Goal: Transaction & Acquisition: Download file/media

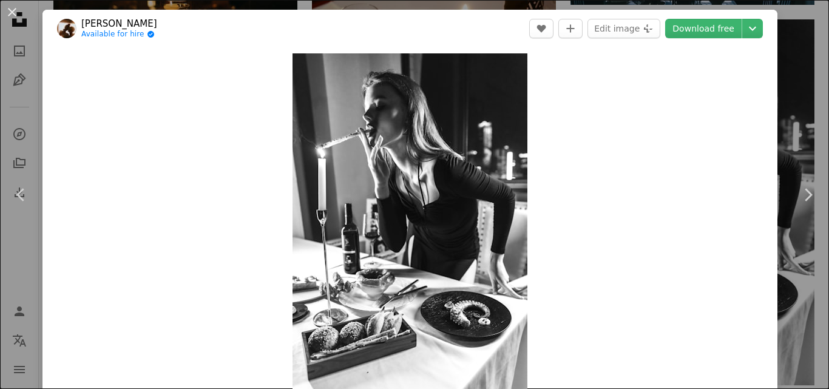
scroll to position [1214, 0]
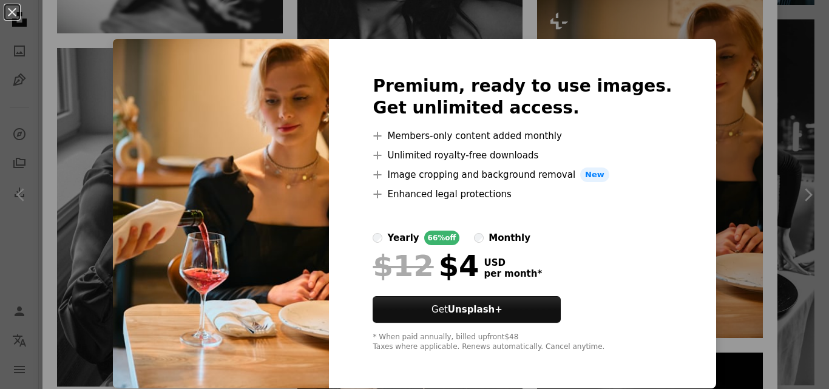
click at [699, 243] on div "An X shape Premium, ready to use images. Get unlimited access. A plus sign Memb…" at bounding box center [414, 194] width 829 height 389
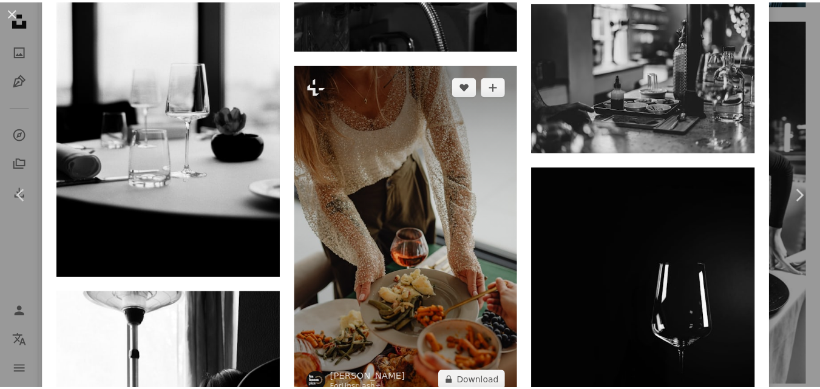
scroll to position [4067, 0]
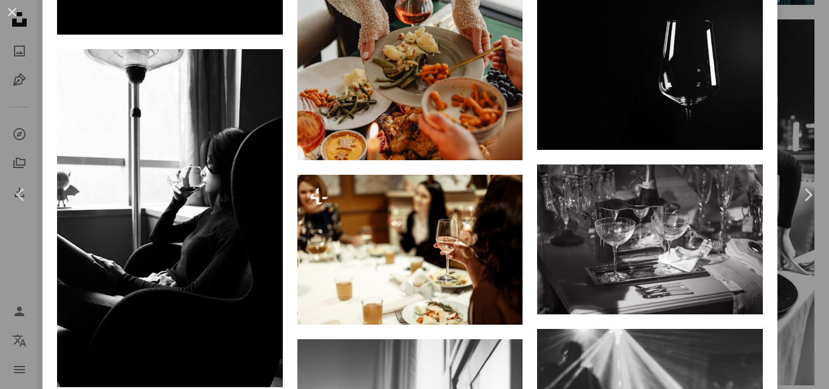
click at [775, 92] on div "An X shape Chevron left Chevron right [PERSON_NAME] Available for hire A checkm…" at bounding box center [414, 194] width 829 height 389
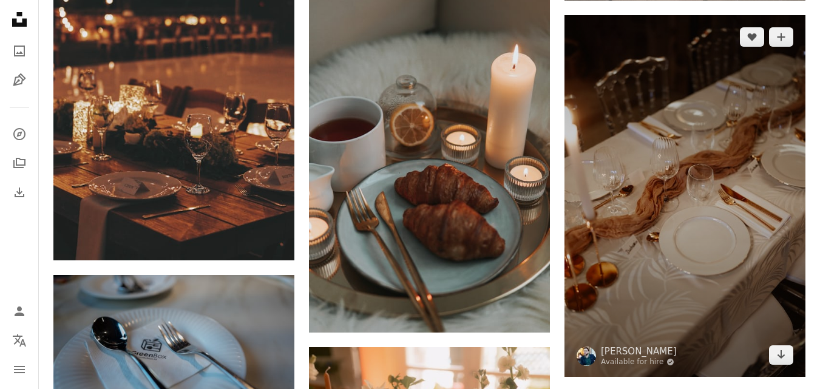
scroll to position [13838, 0]
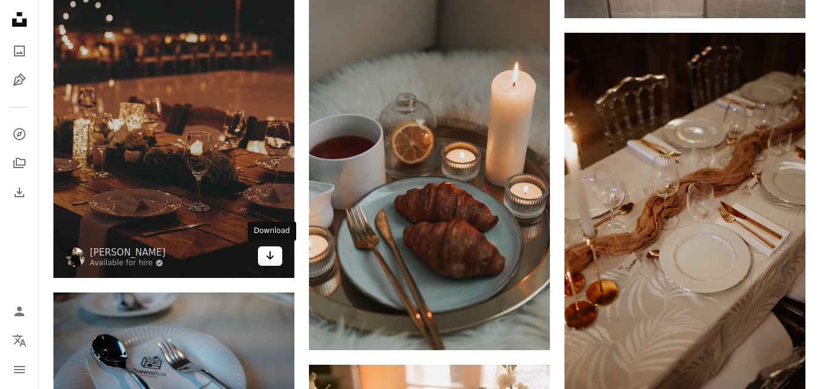
click at [274, 254] on icon "Arrow pointing down" at bounding box center [270, 255] width 10 height 15
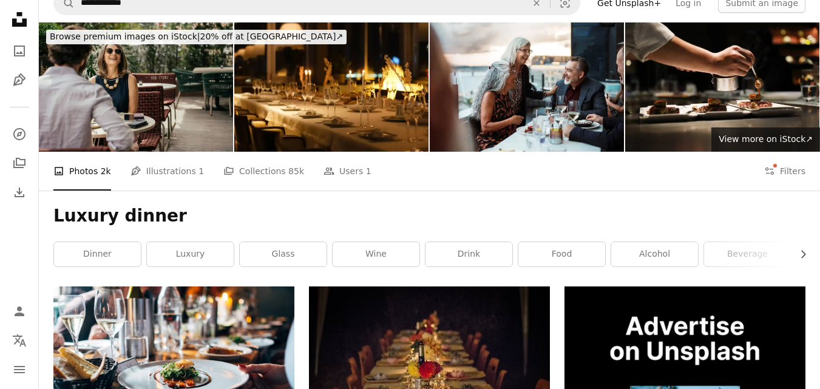
scroll to position [0, 0]
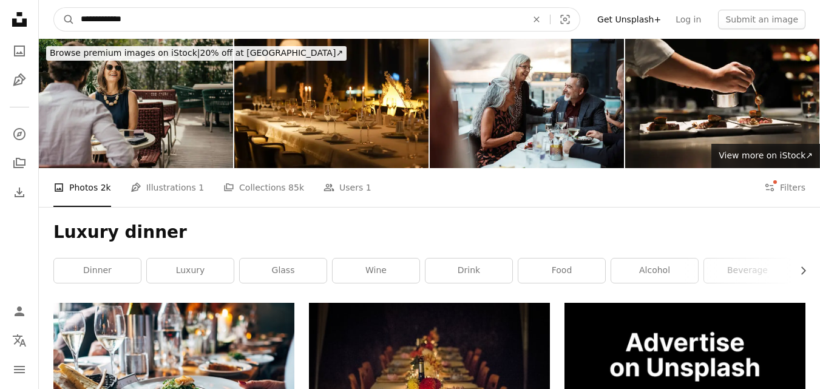
click at [157, 13] on input "**********" at bounding box center [299, 19] width 449 height 23
type input "**********"
click at [54, 8] on button "A magnifying glass" at bounding box center [64, 19] width 21 height 23
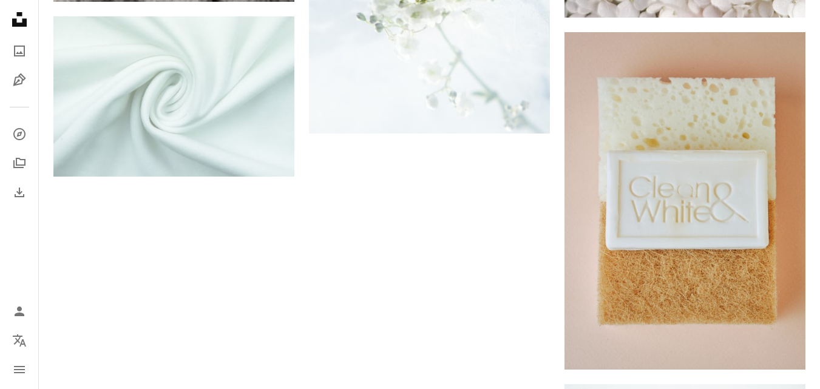
scroll to position [1942, 0]
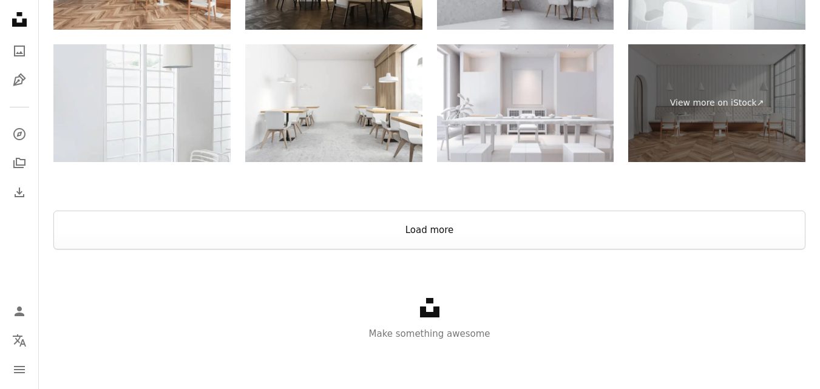
click at [330, 242] on button "Load more" at bounding box center [429, 230] width 752 height 39
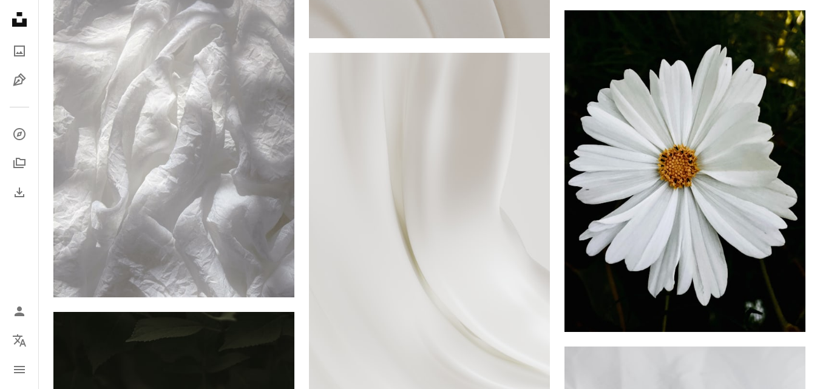
scroll to position [4677, 0]
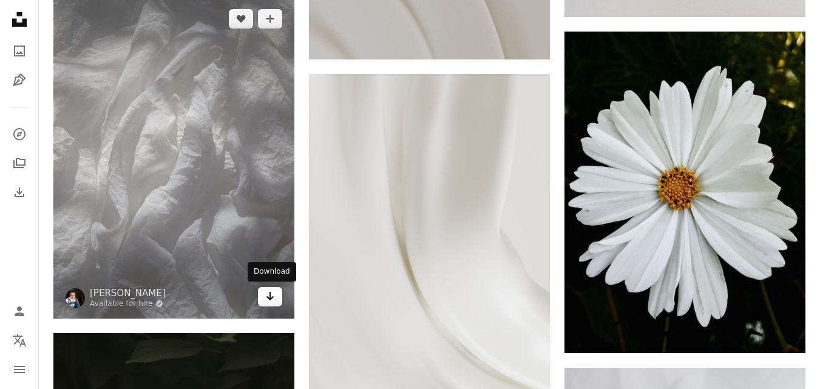
click at [264, 296] on link "Arrow pointing down" at bounding box center [270, 296] width 24 height 19
